Goal: Task Accomplishment & Management: Manage account settings

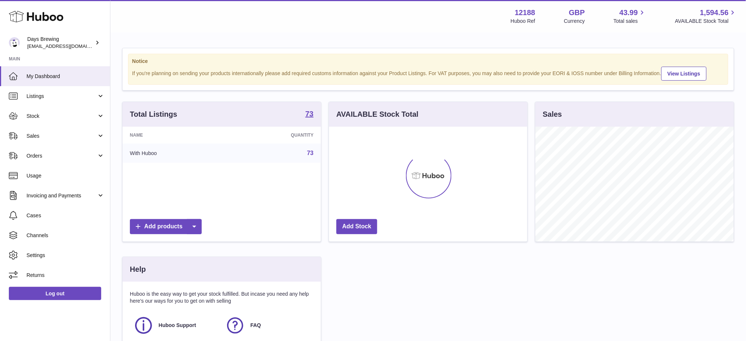
scroll to position [115, 198]
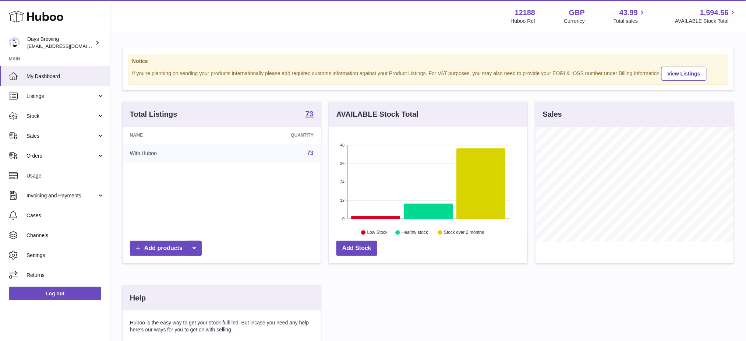
click at [738, 43] on div "Notice If you're planning on sending your products internationally please add r…" at bounding box center [428, 229] width 636 height 393
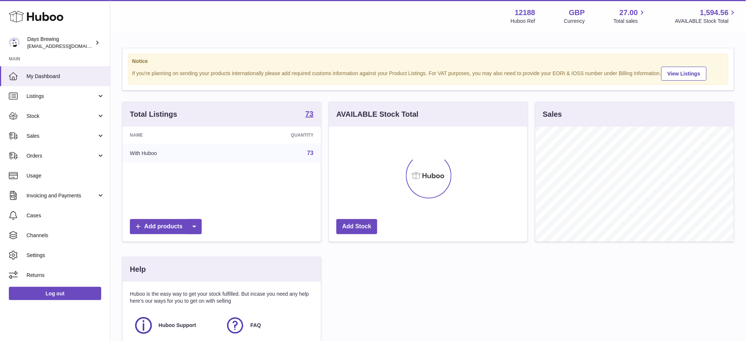
scroll to position [115, 198]
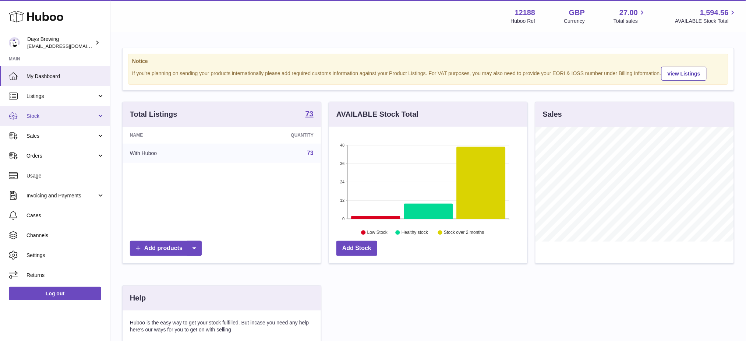
click at [49, 107] on link "Stock" at bounding box center [55, 116] width 110 height 20
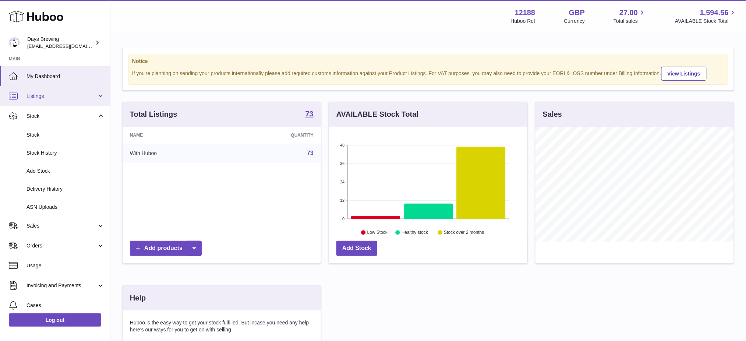
click at [47, 93] on span "Listings" at bounding box center [62, 96] width 70 height 7
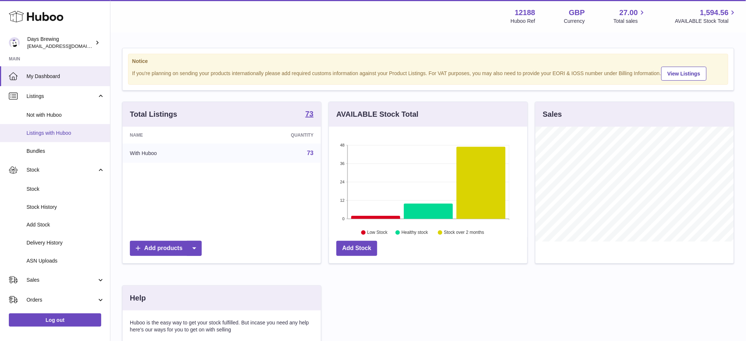
click at [60, 127] on link "Listings with Huboo" at bounding box center [55, 133] width 110 height 18
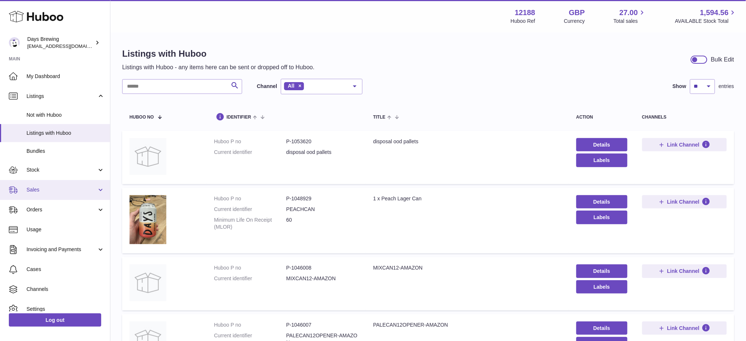
scroll to position [27, 0]
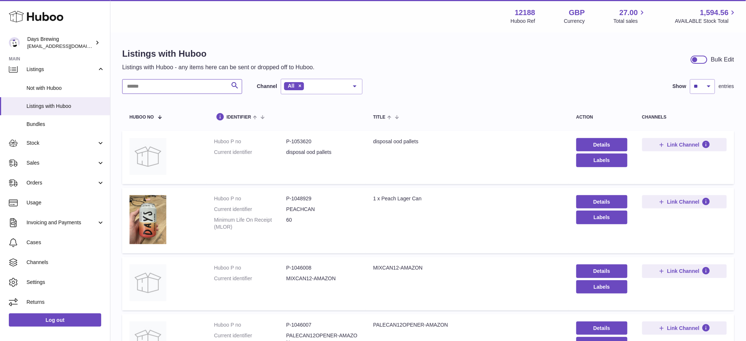
click at [151, 80] on input "text" at bounding box center [182, 86] width 120 height 15
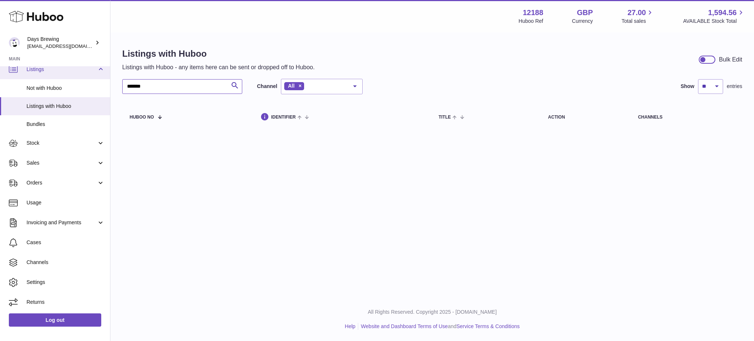
drag, startPoint x: 157, startPoint y: 88, endPoint x: 0, endPoint y: 71, distance: 157.4
click at [0, 79] on div "Huboo Days Brewing [EMAIL_ADDRESS][DOMAIN_NAME] Main My Dashboard Listings Not …" at bounding box center [377, 170] width 754 height 341
type input "****"
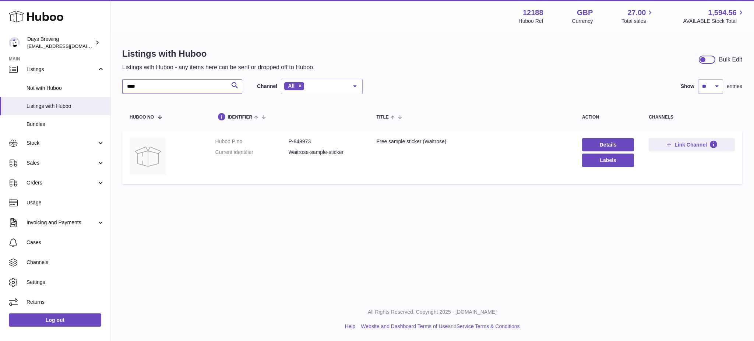
drag, startPoint x: 179, startPoint y: 91, endPoint x: 117, endPoint y: 90, distance: 62.2
click at [117, 90] on div "Listings with Huboo Listings with Huboo - any items here can be sent or dropped…" at bounding box center [432, 117] width 644 height 169
